Goal: Information Seeking & Learning: Find specific fact

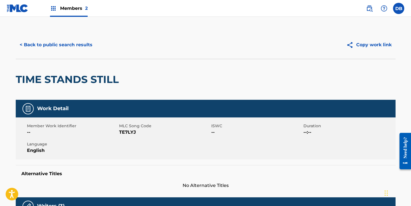
click at [75, 44] on button "< Back to public search results" at bounding box center [56, 45] width 81 height 14
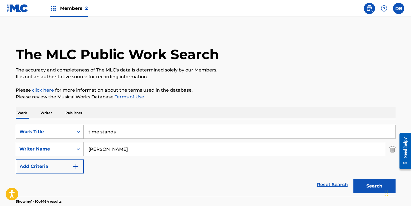
drag, startPoint x: 131, startPoint y: 134, endPoint x: 75, endPoint y: 134, distance: 55.3
click at [76, 134] on div "SearchWithCriteriada8440ed-ff44-40c9-a8c3-d83a54bb03e9 Work Title time stands" at bounding box center [205, 132] width 379 height 14
click at [198, 131] on input "the hunter - the prey - the chase - the end" at bounding box center [239, 131] width 311 height 13
drag, startPoint x: 198, startPoint y: 131, endPoint x: 97, endPoint y: 131, distance: 101.0
click at [96, 131] on input "the hunter - the prey - the chase - the end" at bounding box center [239, 131] width 311 height 13
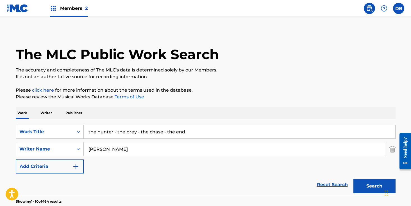
click at [111, 132] on input "the hunter - the prey - the chase - the end" at bounding box center [239, 131] width 311 height 13
drag, startPoint x: 204, startPoint y: 133, endPoint x: 86, endPoint y: 132, distance: 118.2
click at [86, 132] on input "the hunter - the prey - the chase - the end" at bounding box center [239, 131] width 311 height 13
click at [111, 113] on div "Work Writer Publisher" at bounding box center [205, 113] width 379 height 12
click at [371, 188] on button "Search" at bounding box center [374, 186] width 42 height 14
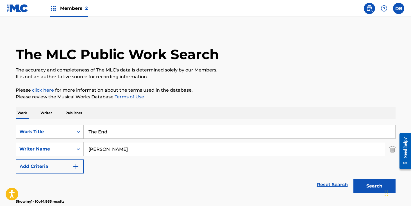
drag, startPoint x: 128, startPoint y: 132, endPoint x: 63, endPoint y: 132, distance: 64.8
click at [63, 132] on div "SearchWithCriteriada8440ed-ff44-40c9-a8c3-d83a54bb03e9 Work Title The End" at bounding box center [205, 132] width 379 height 14
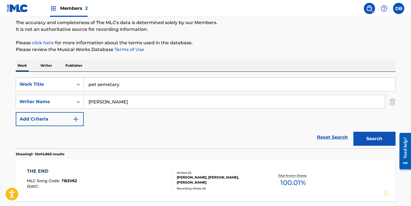
scroll to position [44, 0]
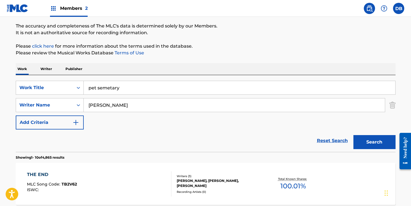
type input "pet semetary"
click at [371, 137] on button "Search" at bounding box center [374, 142] width 42 height 14
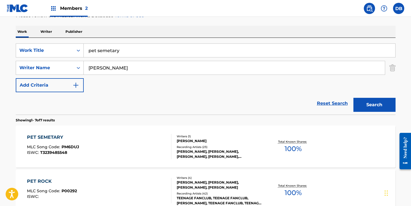
scroll to position [108, 0]
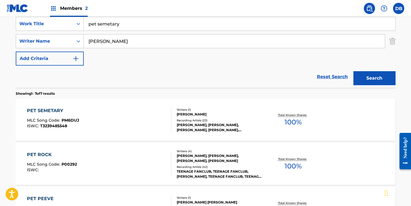
click at [206, 122] on div "Recording Artists ( 23 )" at bounding box center [219, 120] width 85 height 4
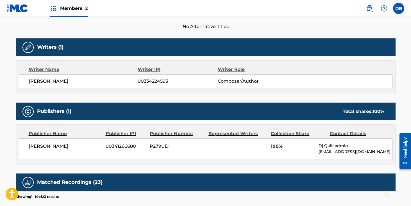
scroll to position [176, 0]
